Goal: Task Accomplishment & Management: Manage account settings

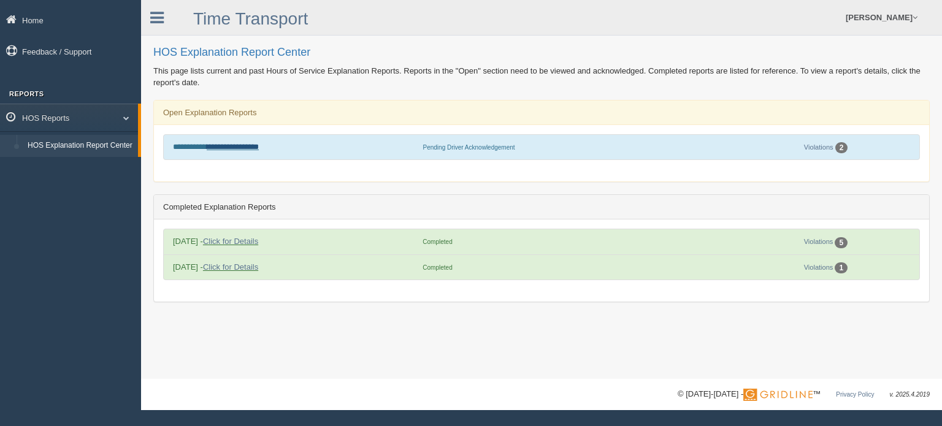
click at [235, 149] on link "**********" at bounding box center [233, 147] width 52 height 8
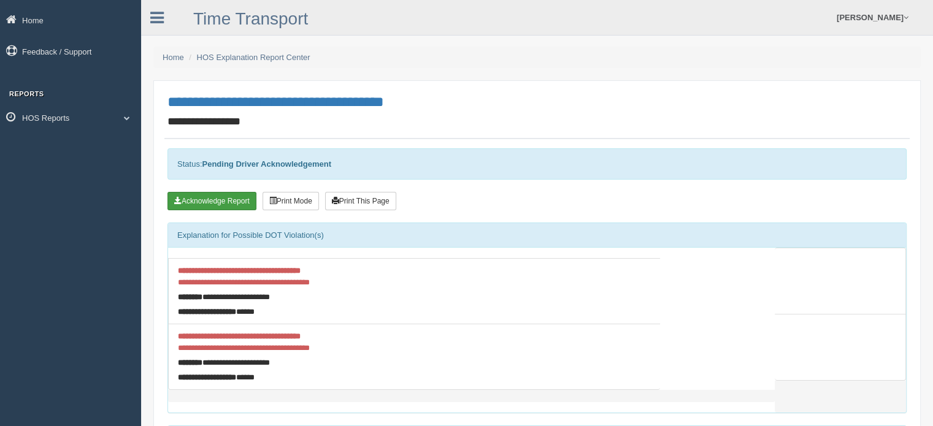
click at [232, 203] on button "Acknowledge Report" at bounding box center [211, 201] width 89 height 18
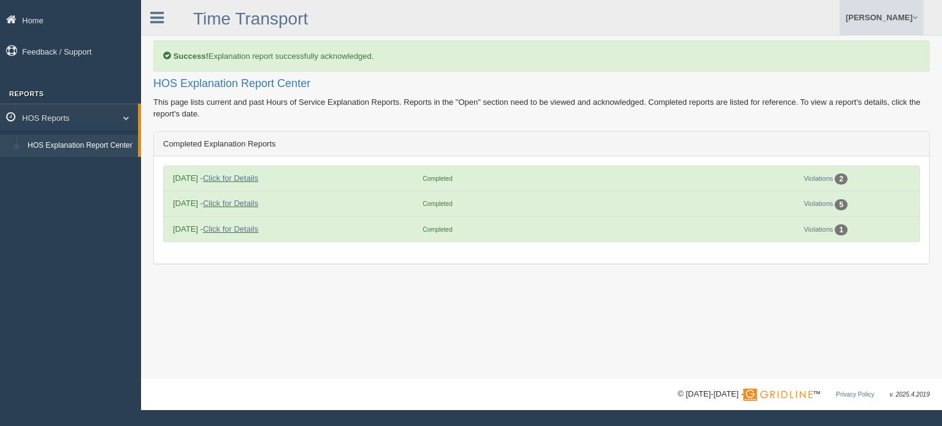
click at [888, 14] on link "[PERSON_NAME]" at bounding box center [881, 17] width 84 height 35
click at [842, 71] on link "Log Off" at bounding box center [856, 73] width 134 height 25
